Goal: Information Seeking & Learning: Check status

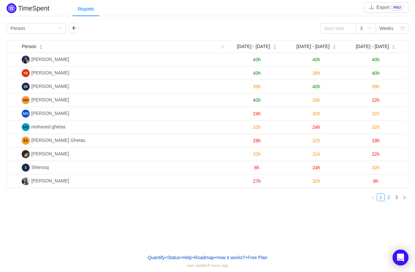
click at [389, 194] on link "2" at bounding box center [388, 197] width 7 height 7
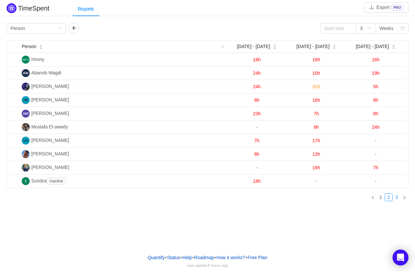
click at [395, 196] on link "3" at bounding box center [396, 197] width 7 height 7
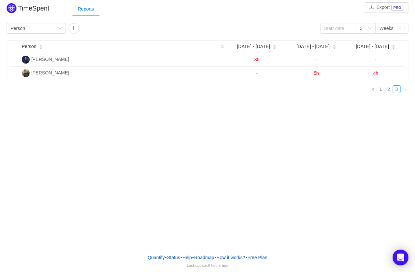
click at [392, 198] on div "TimeSpent Export PRO Reports Group by Person 3 Weeks Person Aug [DATE] - [DATE]…" at bounding box center [207, 124] width 415 height 249
click at [387, 86] on link "2" at bounding box center [388, 89] width 7 height 7
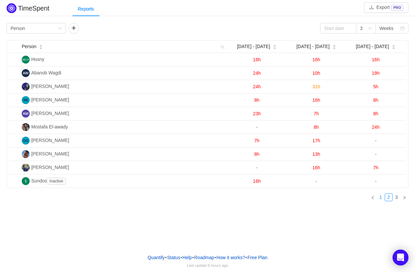
click at [381, 196] on link "1" at bounding box center [380, 197] width 7 height 7
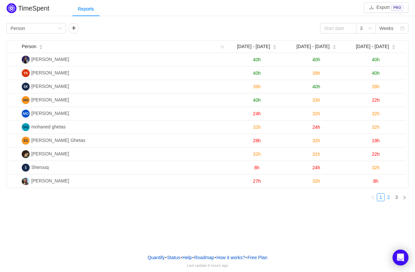
click at [388, 197] on link "2" at bounding box center [388, 197] width 7 height 7
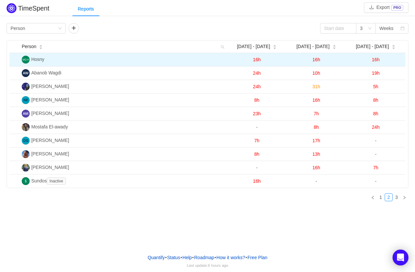
click at [381, 58] on td "16h" at bounding box center [376, 60] width 60 height 14
click at [380, 58] on span "16h" at bounding box center [376, 59] width 8 height 5
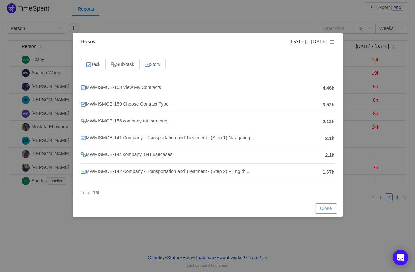
click at [324, 203] on button "Close" at bounding box center [326, 208] width 22 height 11
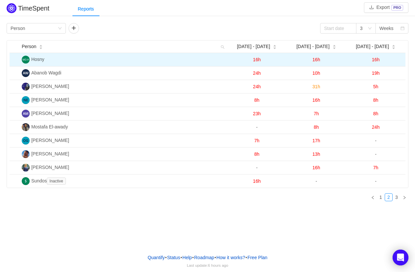
click at [316, 57] on span "16h" at bounding box center [317, 59] width 8 height 5
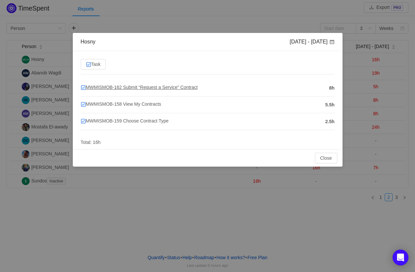
click at [189, 88] on span "MWMISMOB-162 Submit “Request a Service” Contract" at bounding box center [139, 87] width 117 height 5
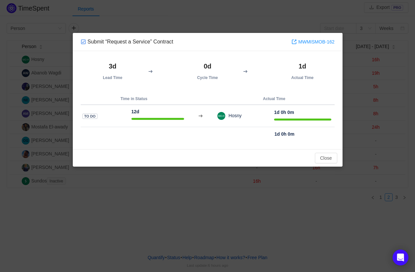
click at [272, 99] on th "Actual Time" at bounding box center [274, 99] width 121 height 12
click at [375, 85] on div "Submit “Request a Service” Contract MWMISMOB-162 3d Lead Time 0d Cycle Time 1d …" at bounding box center [207, 136] width 415 height 272
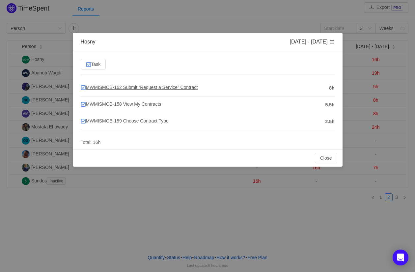
click at [187, 87] on span "MWMISMOB-162 Submit “Request a Service” Contract" at bounding box center [139, 87] width 117 height 5
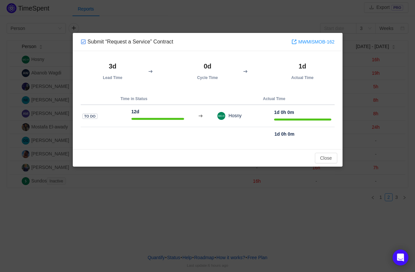
click at [304, 66] on strong "1d" at bounding box center [303, 66] width 8 height 7
click at [355, 41] on div "Submit “Request a Service” Contract MWMISMOB-162 3d Lead Time 0d Cycle Time 1d …" at bounding box center [207, 136] width 415 height 272
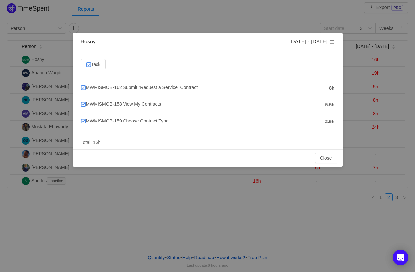
click at [142, 107] on h4 "MWMISMOB-158 View My Contracts" at bounding box center [202, 103] width 242 height 7
click at [142, 105] on span "MWMISMOB-158 View My Contracts" at bounding box center [121, 103] width 81 height 5
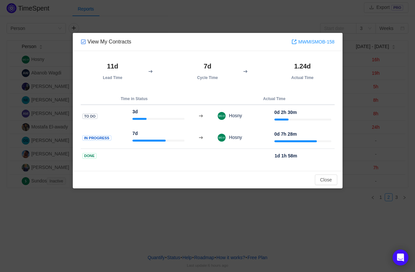
click at [360, 115] on div "View My Contracts MWMISMOB-158 11d Lead Time 7d Cycle Time 1.24d Actual Time Ti…" at bounding box center [207, 136] width 415 height 272
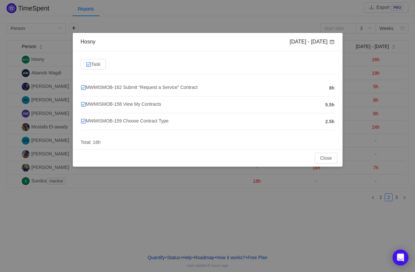
click at [385, 98] on div "Hosny [DATE] - [DATE] Task MWMISMOB-162 Submit “Request a Service” Contract 8h …" at bounding box center [207, 136] width 415 height 272
